Goal: Information Seeking & Learning: Learn about a topic

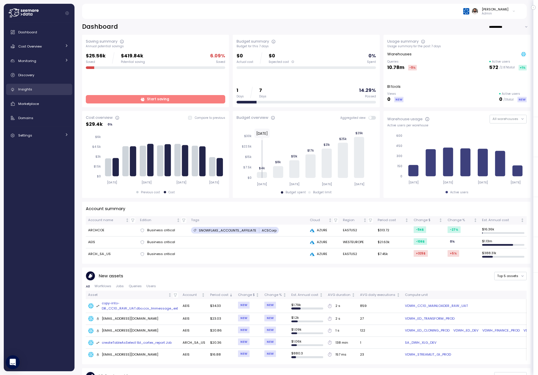
click at [48, 91] on div "Insights" at bounding box center [43, 89] width 50 height 6
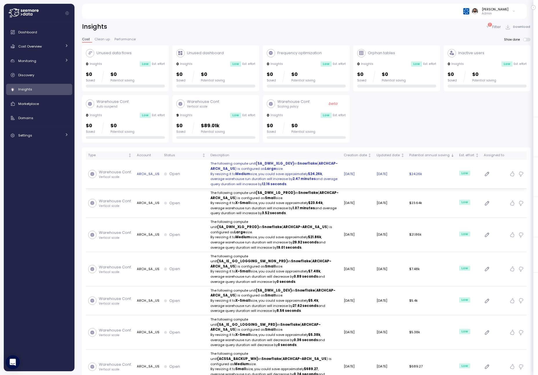
click at [196, 177] on td "Open" at bounding box center [185, 174] width 46 height 29
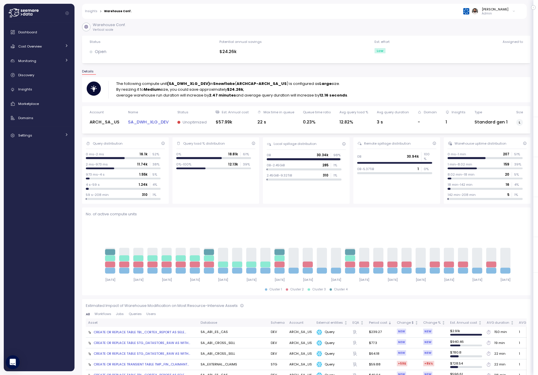
scroll to position [2, 0]
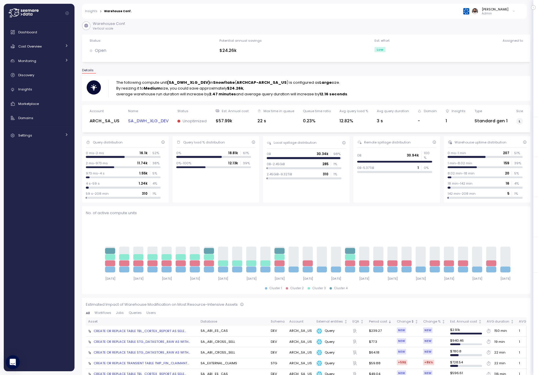
click at [196, 80] on strong "(SA_DWH_XLG_DEV)" at bounding box center [188, 83] width 43 height 6
click at [163, 117] on div "SA_DWH_XLG_DEV" at bounding box center [148, 121] width 41 height 8
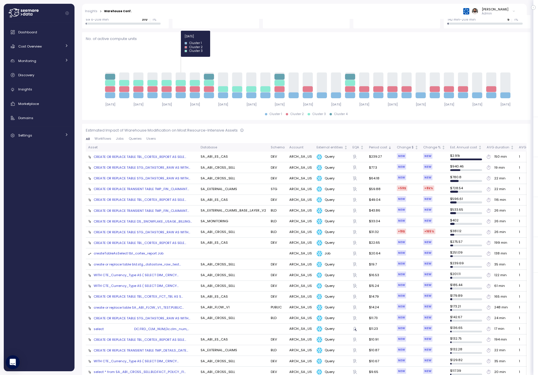
scroll to position [0, 0]
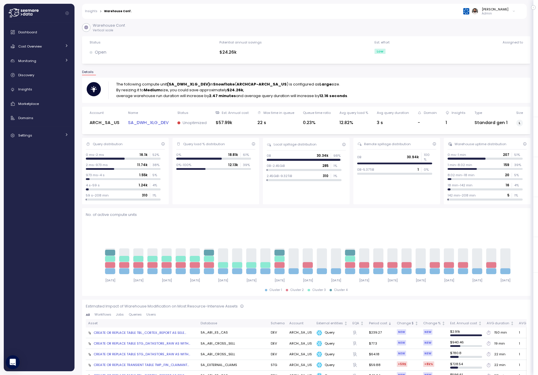
click at [148, 122] on link "SA_DWH_XLG_DEV" at bounding box center [148, 123] width 41 height 7
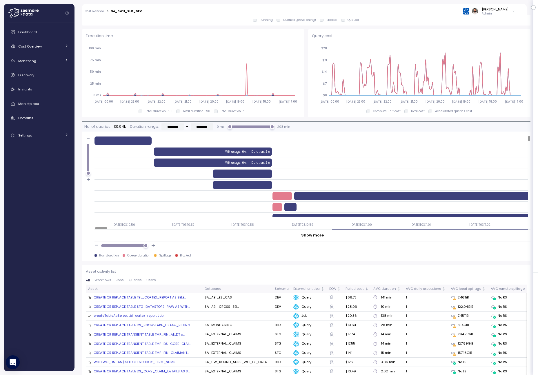
scroll to position [388, 0]
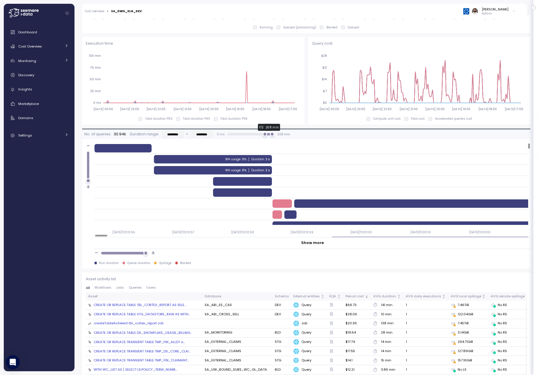
type input "*********"
drag, startPoint x: 229, startPoint y: 134, endPoint x: 262, endPoint y: 133, distance: 32.8
click at [262, 133] on div "168 min" at bounding box center [264, 134] width 5 height 5
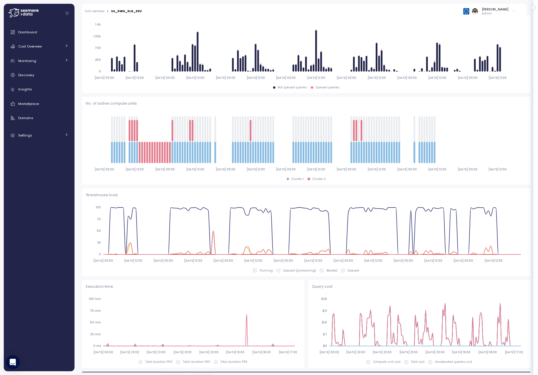
scroll to position [73, 0]
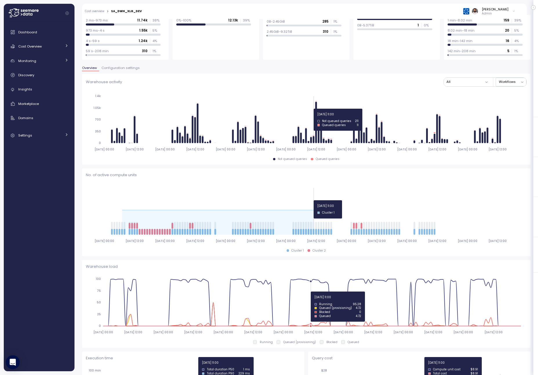
drag, startPoint x: 123, startPoint y: 200, endPoint x: 312, endPoint y: 201, distance: 189.2
click at [312, 201] on icon "[DATE] 00:00 [DATE] 12:00 [DATE] 00:00 [DATE] 12:00 [DATE] 00:00 [DATE] 12:00 […" at bounding box center [306, 214] width 441 height 64
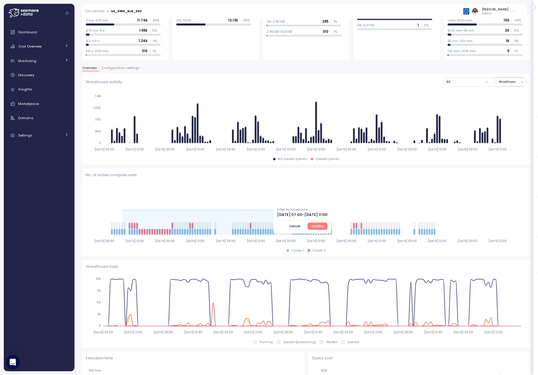
click at [301, 224] on span "Cancel" at bounding box center [295, 226] width 11 height 6
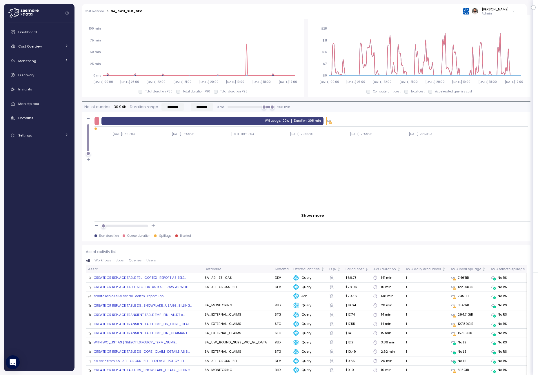
scroll to position [628, 0]
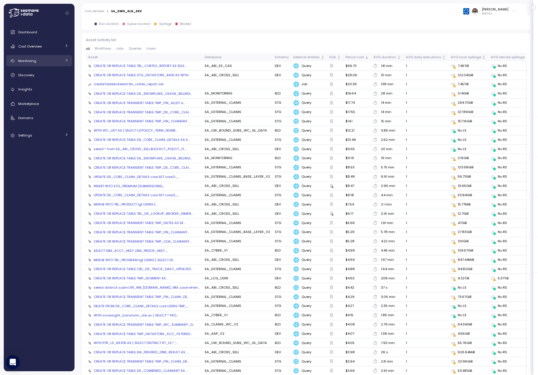
click at [51, 61] on div "Monitoring" at bounding box center [40, 61] width 44 height 6
click at [55, 49] on div "Cost Overview" at bounding box center [40, 47] width 44 height 6
